Goal: Find specific page/section: Find specific page/section

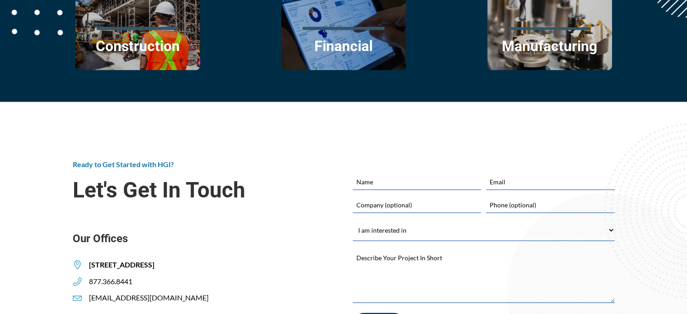
scroll to position [1130, 0]
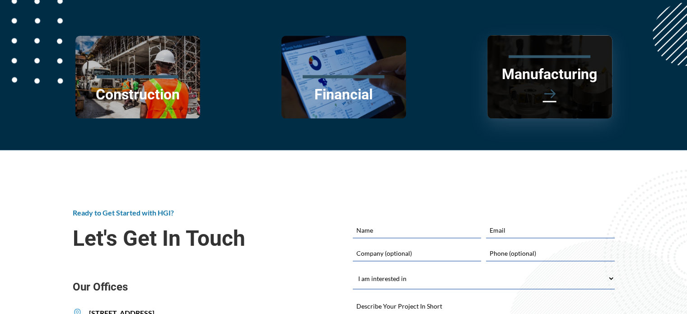
click at [549, 94] on span at bounding box center [550, 94] width 96 height 20
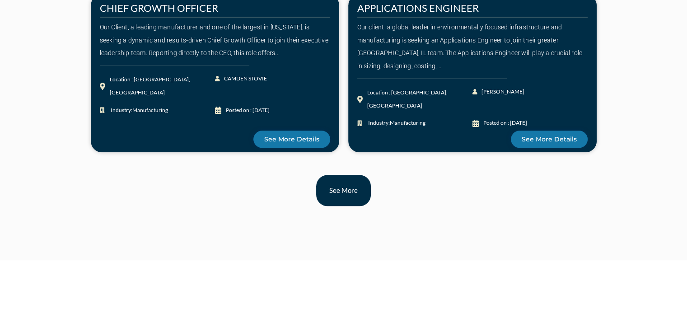
scroll to position [1008, 0]
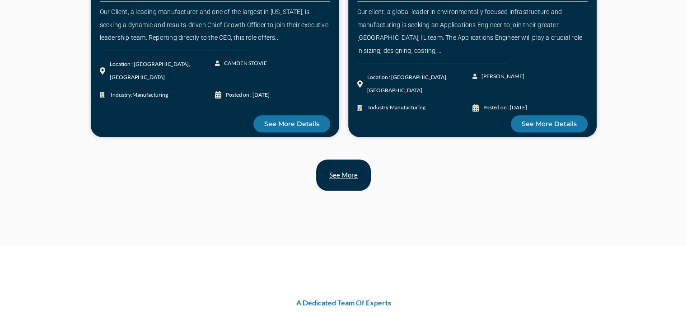
click at [348, 178] on span "See more" at bounding box center [343, 175] width 28 height 7
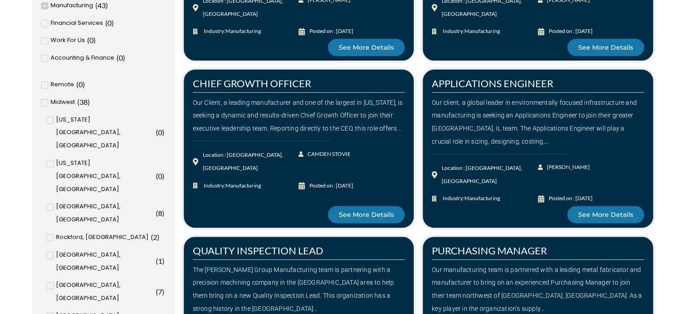
scroll to position [349, 0]
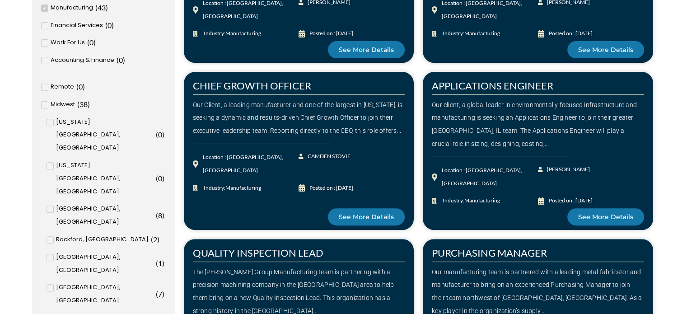
click at [50, 285] on icon at bounding box center [50, 287] width 3 height 5
click at [0, 0] on input "Cleveland, OH ( 7 )" at bounding box center [0, 0] width 0 height 0
